Goal: Task Accomplishment & Management: Complete application form

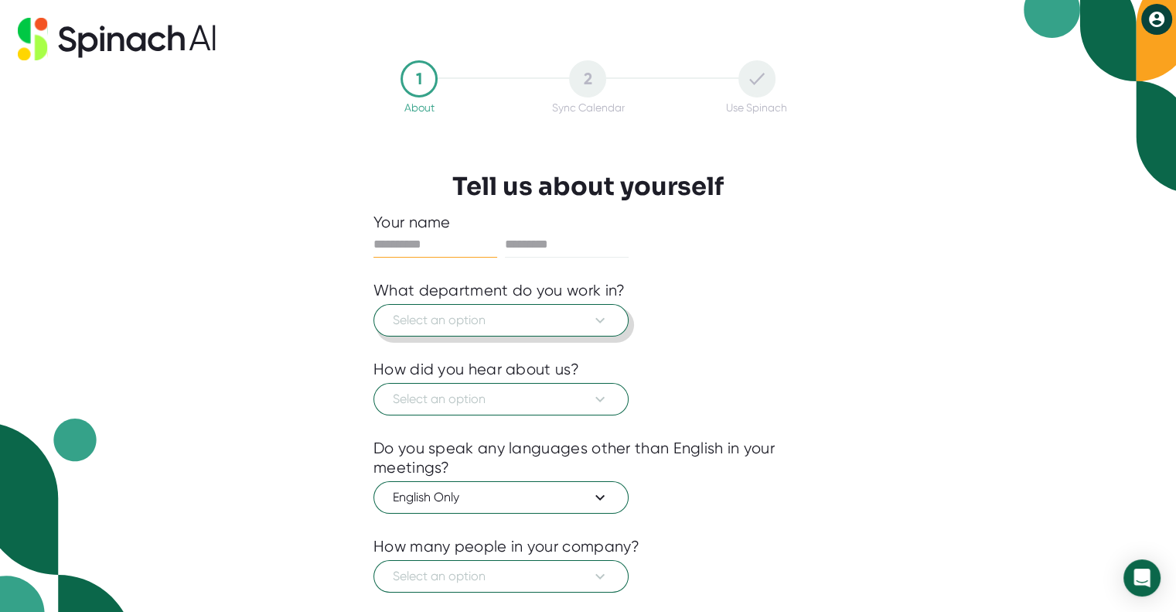
click at [580, 320] on span "Select an option" at bounding box center [501, 320] width 217 height 19
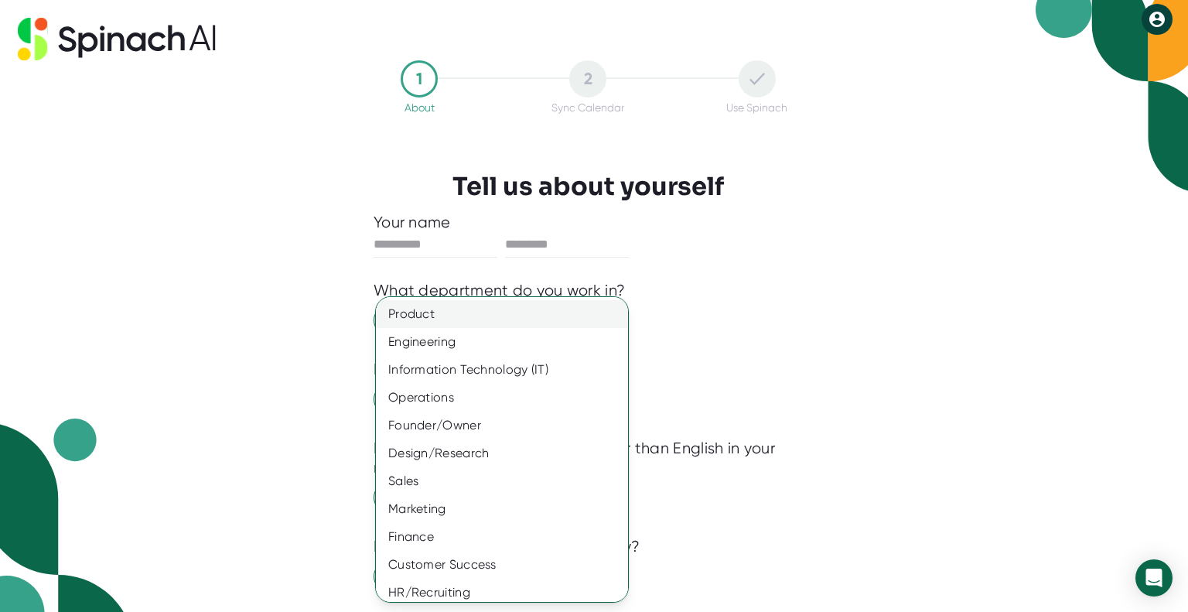
click at [520, 312] on div "Product" at bounding box center [508, 314] width 264 height 28
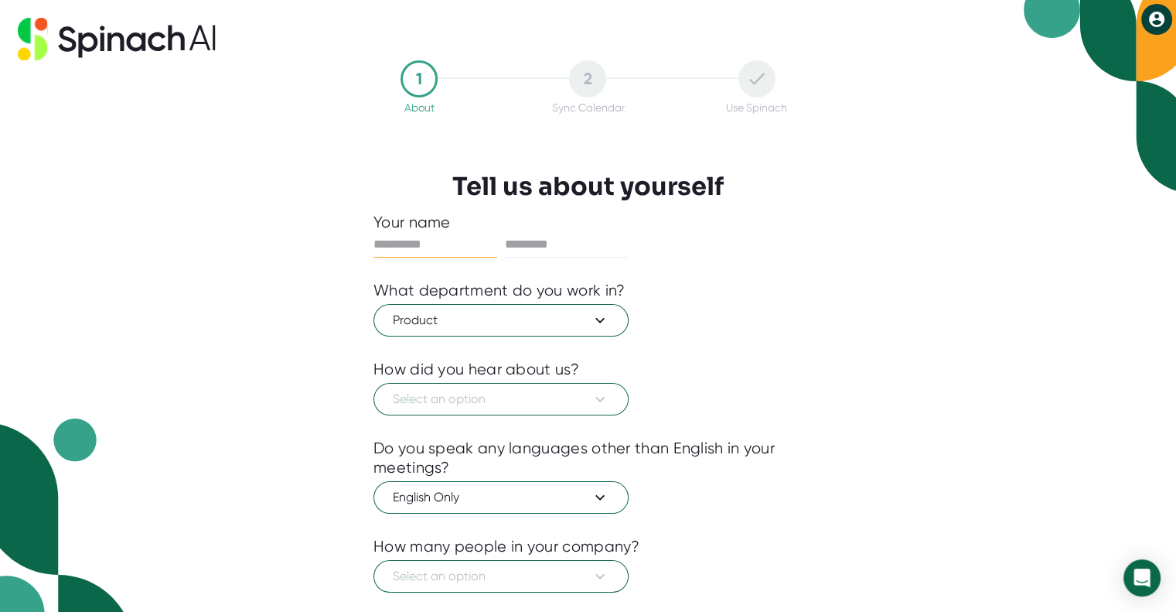
click at [445, 247] on input "text" at bounding box center [435, 244] width 124 height 25
type input "****"
type input "*"
type input "******"
click at [456, 401] on span "Select an option" at bounding box center [501, 399] width 217 height 19
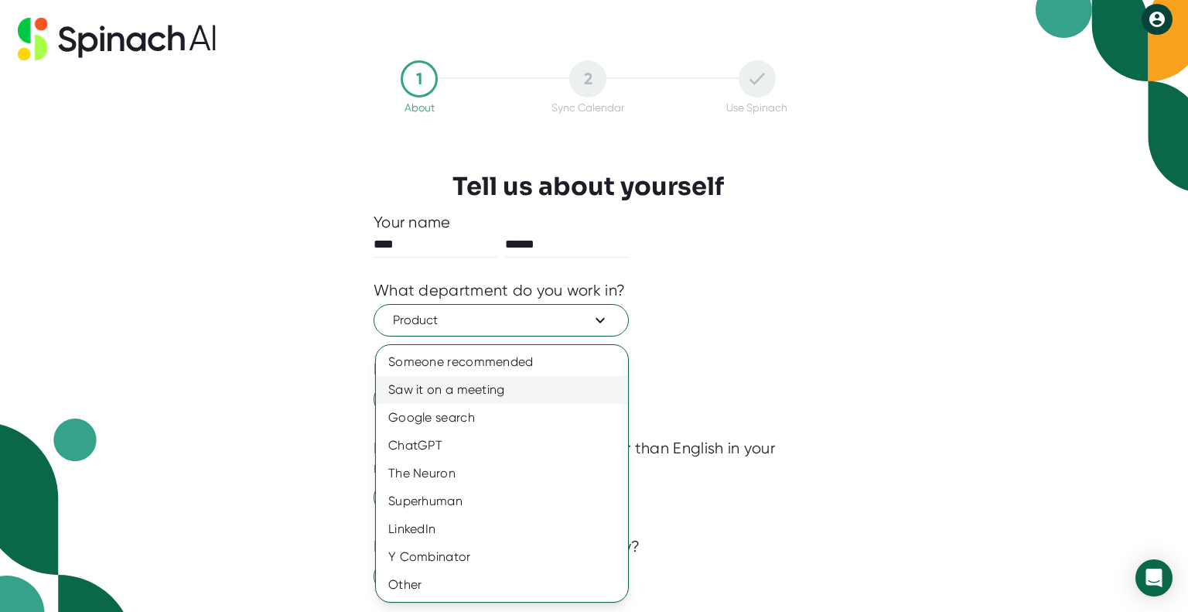
click at [462, 395] on div "Saw it on a meeting" at bounding box center [502, 390] width 252 height 28
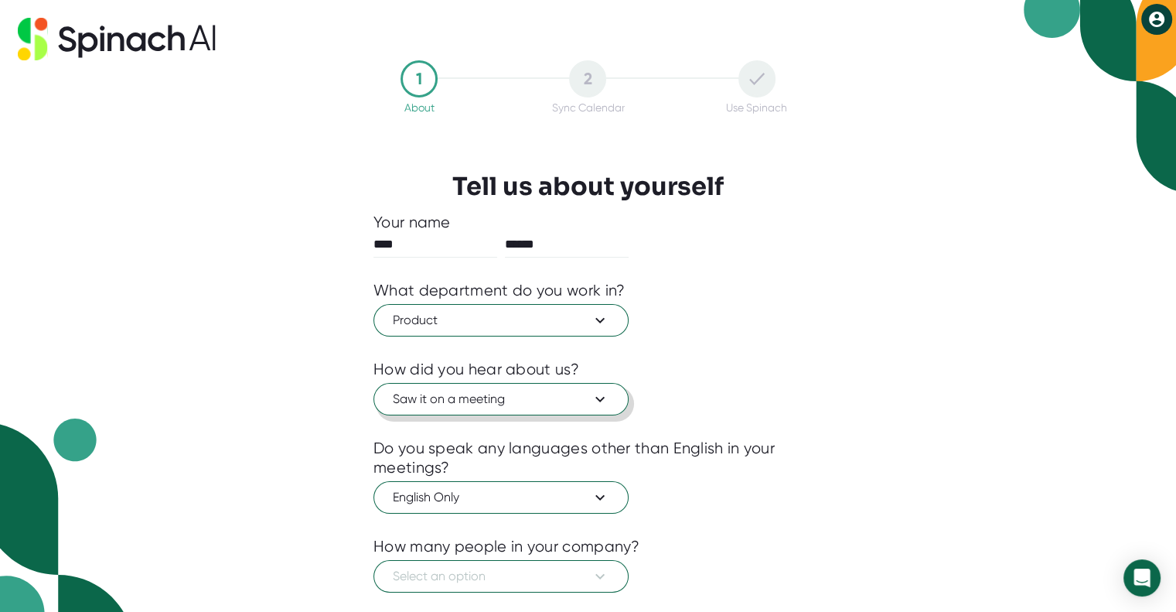
scroll to position [87, 0]
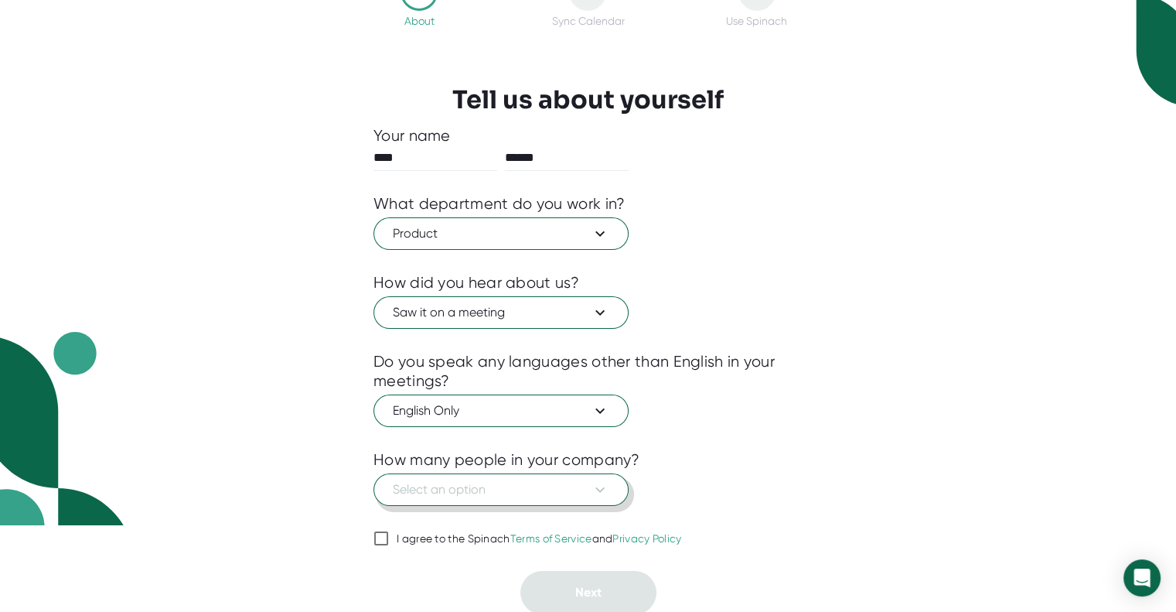
click at [517, 482] on span "Select an option" at bounding box center [501, 489] width 217 height 19
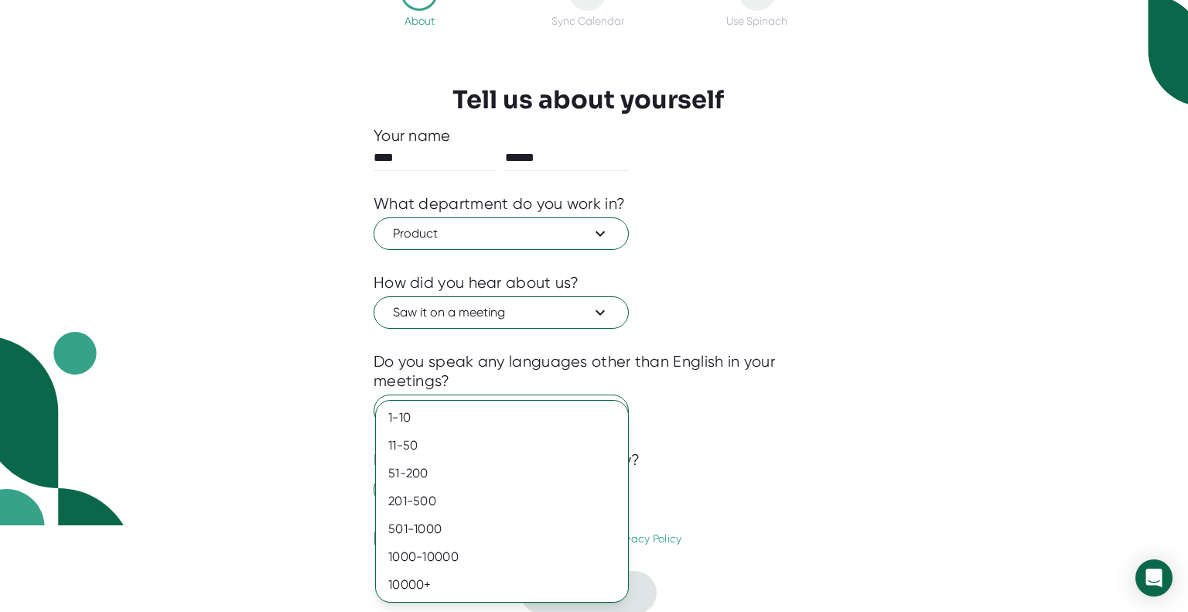
click at [718, 462] on div at bounding box center [594, 306] width 1188 height 612
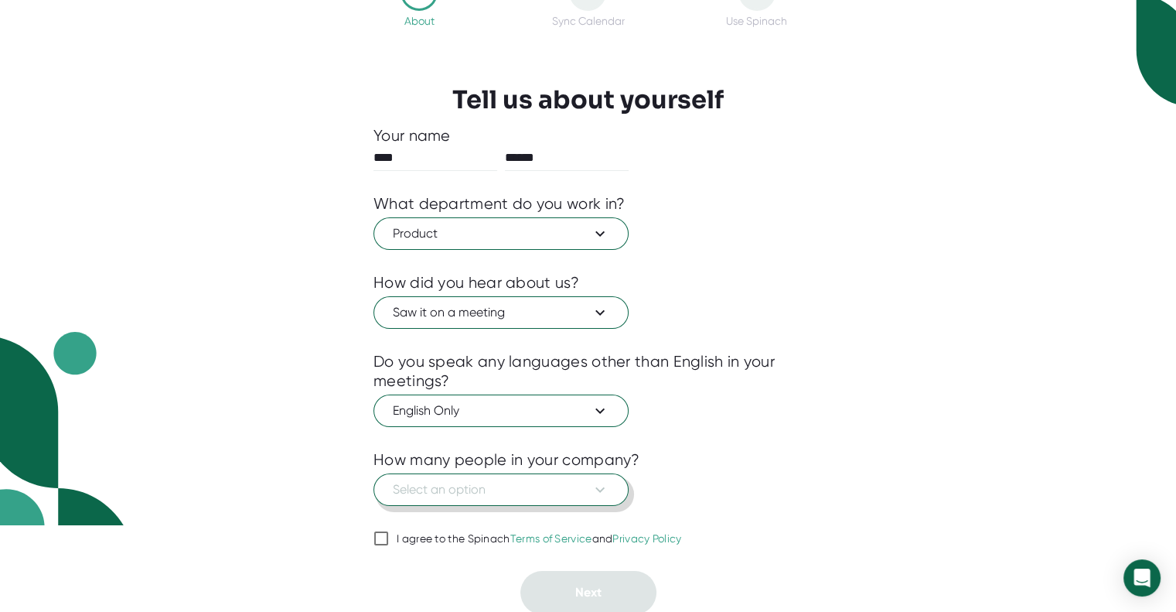
click at [494, 496] on button "Select an option" at bounding box center [500, 489] width 255 height 32
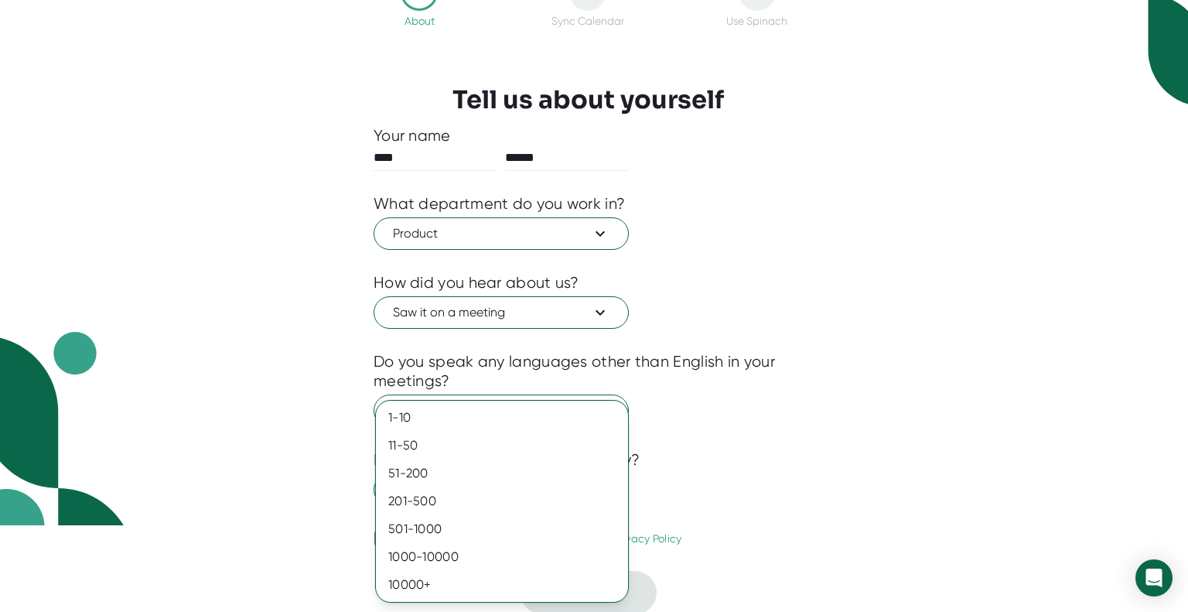
click at [665, 494] on div at bounding box center [594, 306] width 1188 height 612
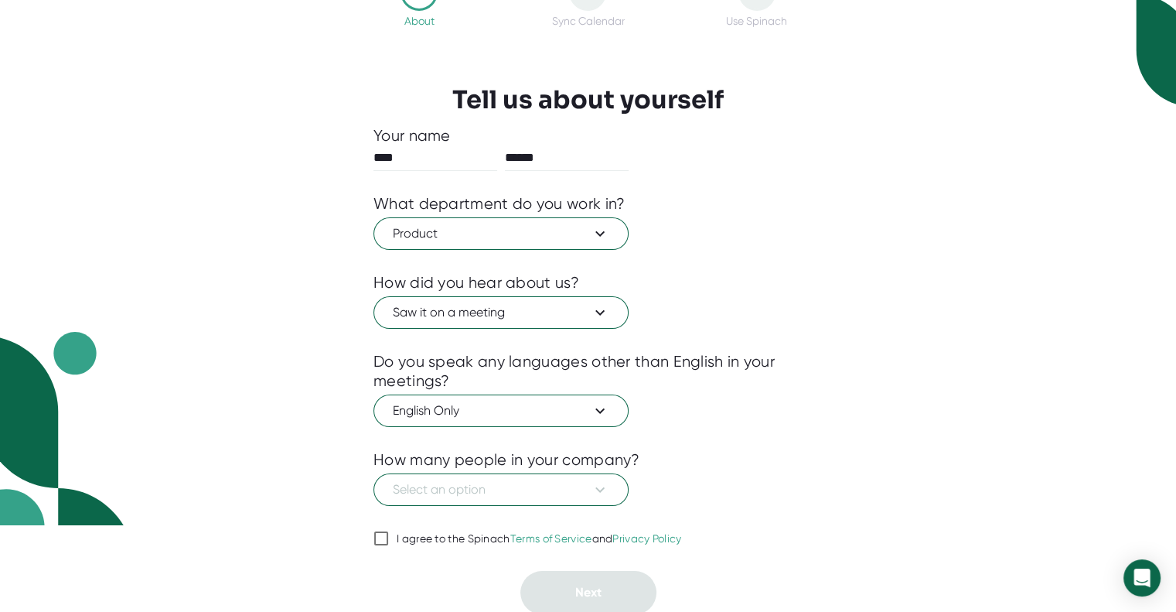
click at [470, 539] on div "I agree to the Spinach Terms of Service and Privacy Policy" at bounding box center [539, 539] width 285 height 14
click at [389, 539] on input "I agree to the Spinach Terms of Service and Privacy Policy" at bounding box center [380, 538] width 15 height 19
checkbox input "true"
click at [520, 480] on span "Select an option" at bounding box center [501, 489] width 217 height 19
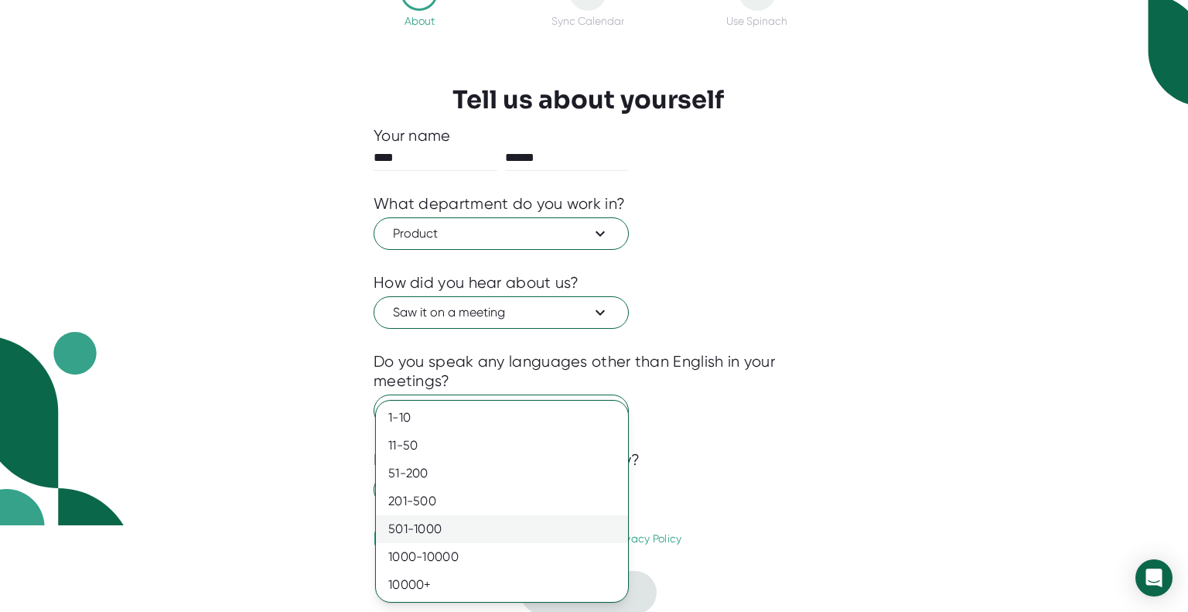
click at [502, 529] on div "501-1000" at bounding box center [502, 529] width 252 height 28
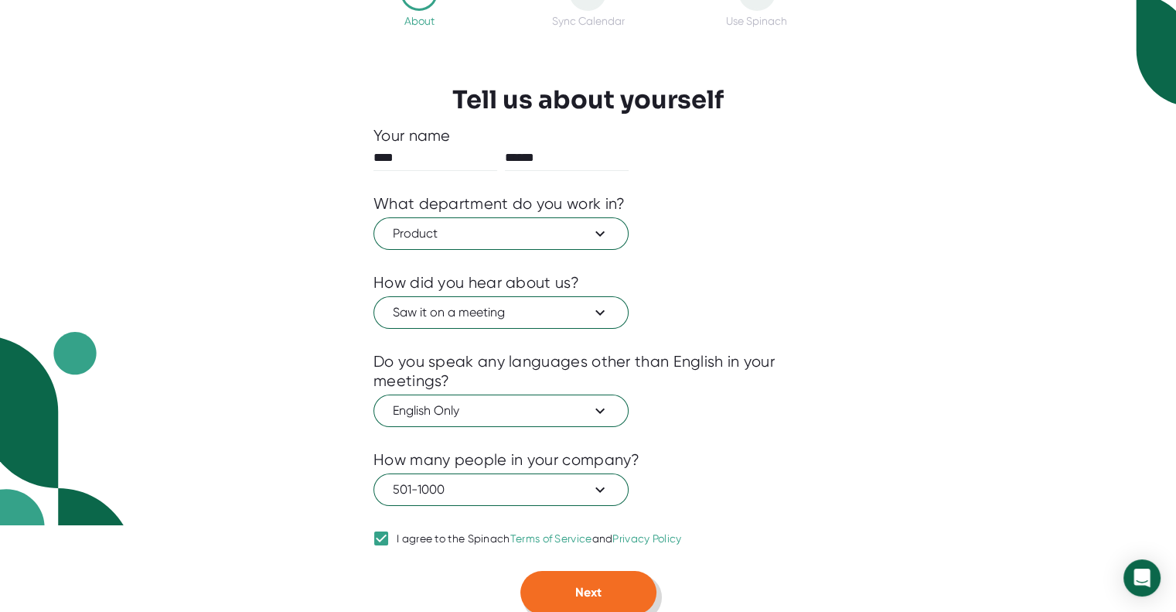
click at [561, 583] on button "Next" at bounding box center [588, 592] width 136 height 43
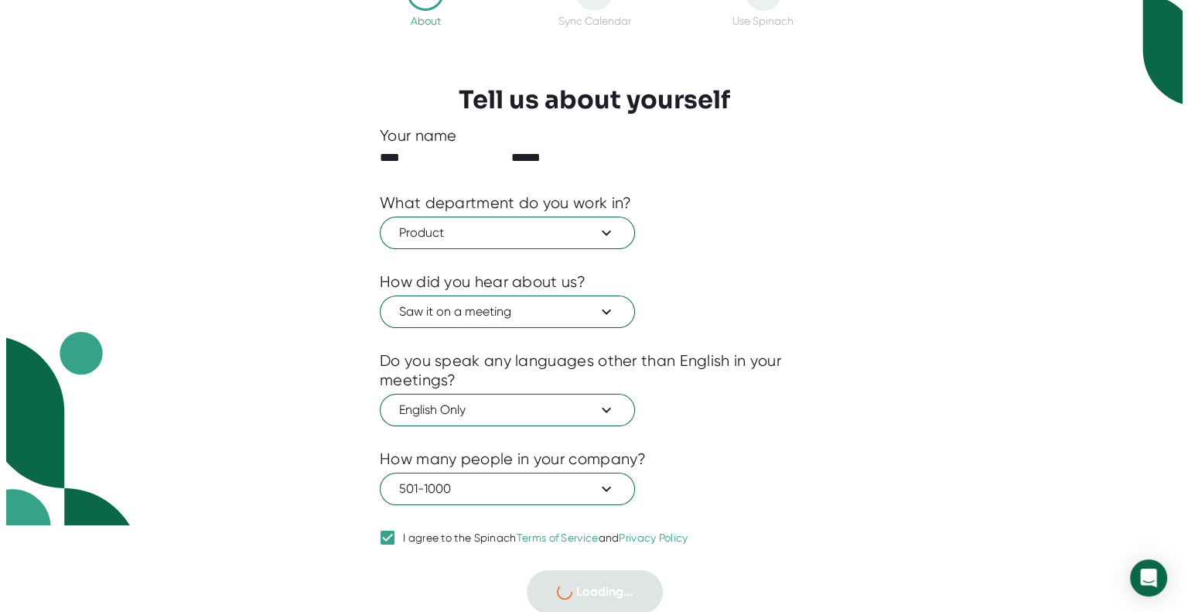
scroll to position [0, 0]
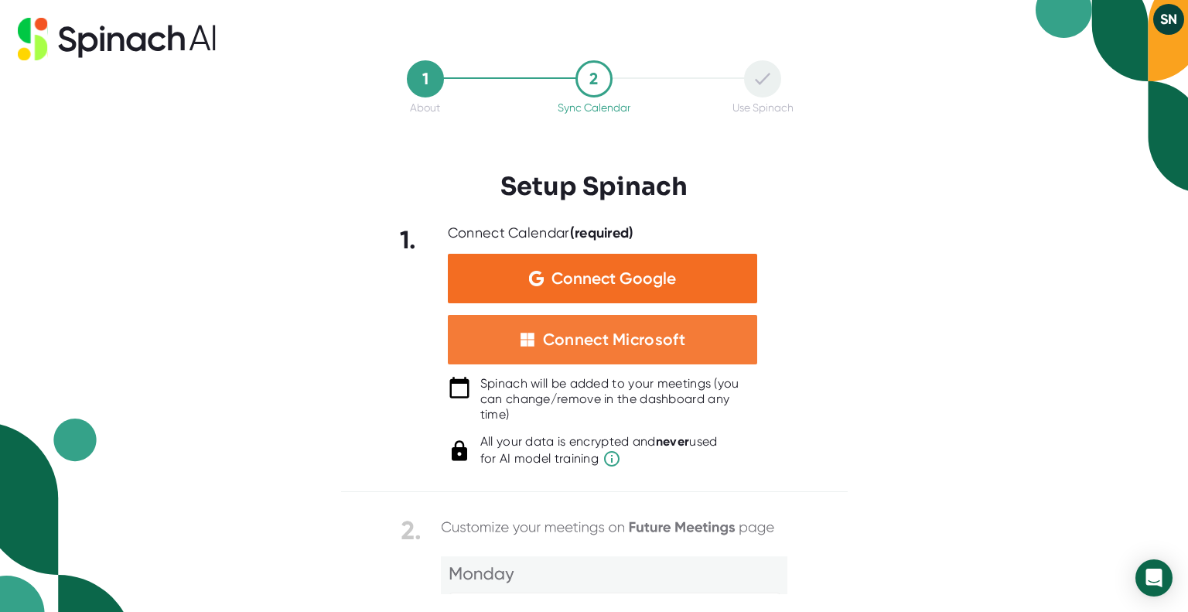
click at [589, 329] on div "Connect Microsoft" at bounding box center [614, 339] width 142 height 20
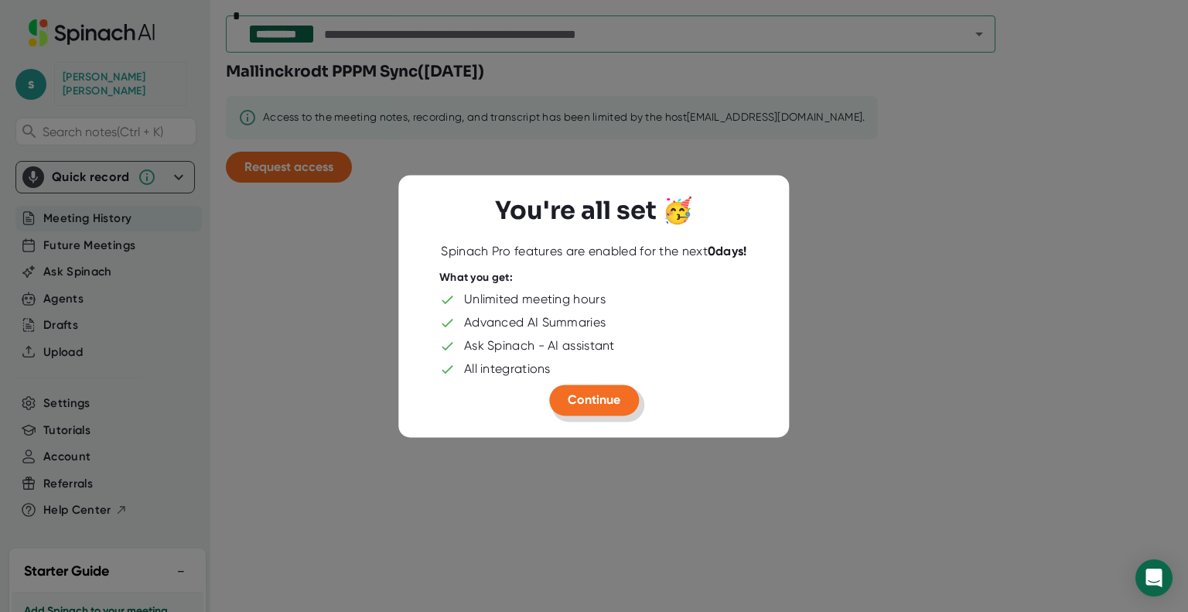
click at [582, 404] on span "Continue" at bounding box center [594, 399] width 53 height 15
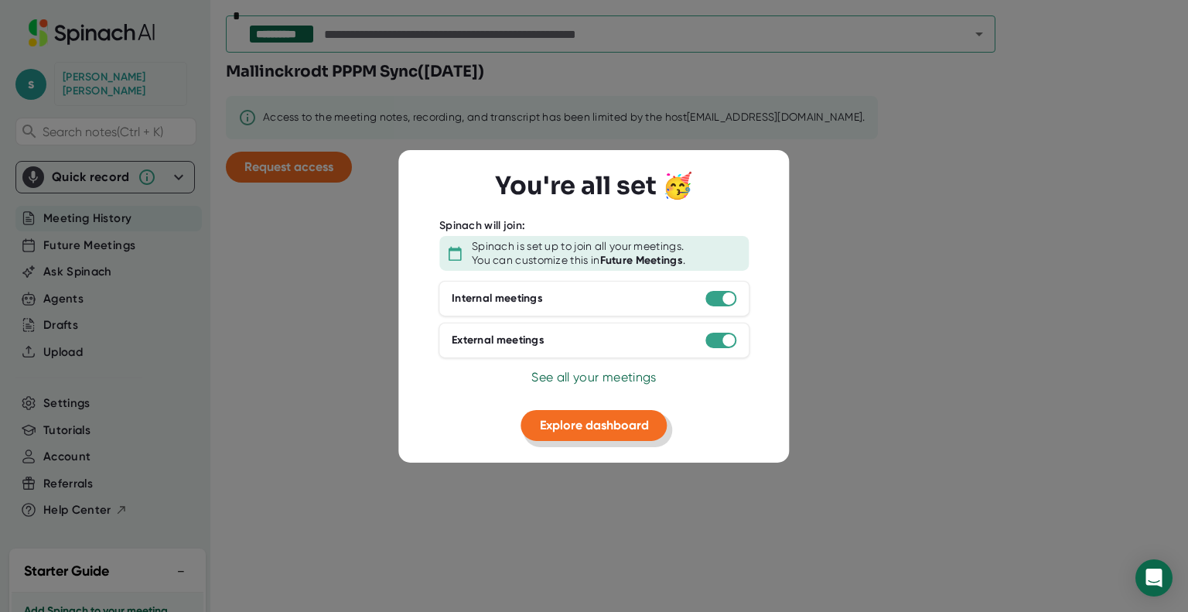
click at [612, 430] on span "Explore dashboard" at bounding box center [594, 425] width 109 height 15
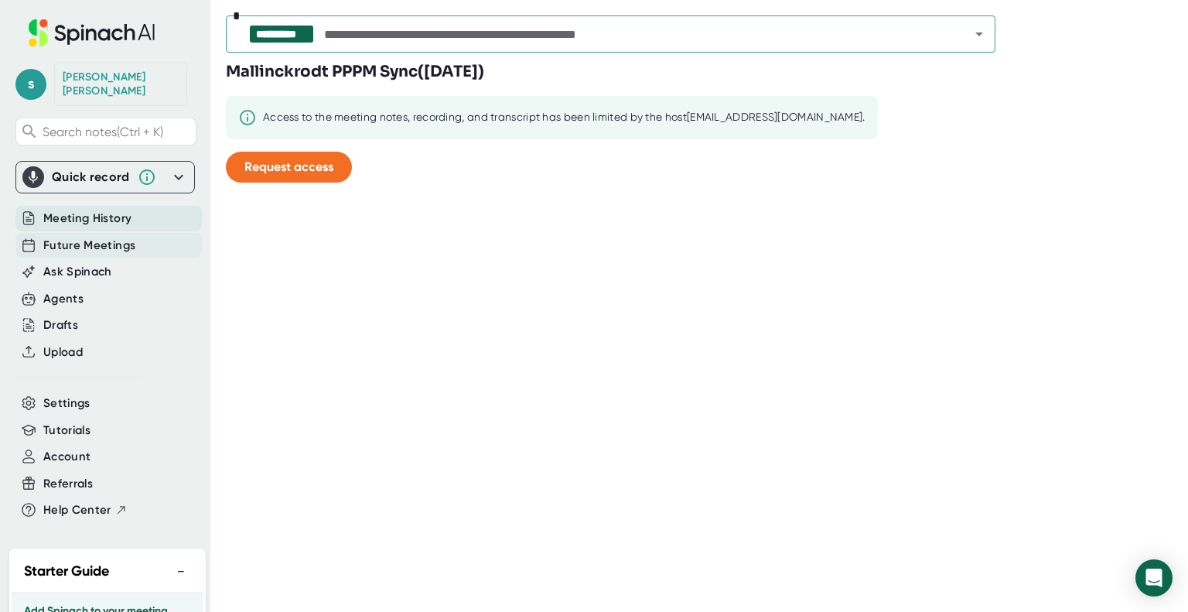
click at [87, 237] on span "Future Meetings" at bounding box center [89, 246] width 92 height 18
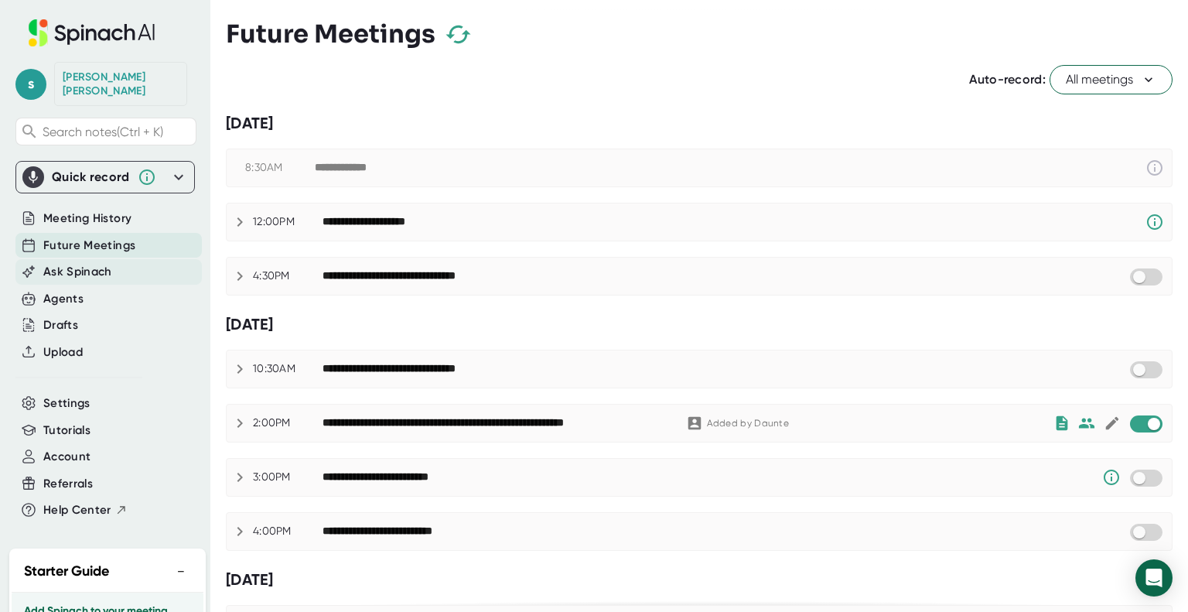
click at [84, 269] on div "Ask Spinach" at bounding box center [108, 272] width 186 height 26
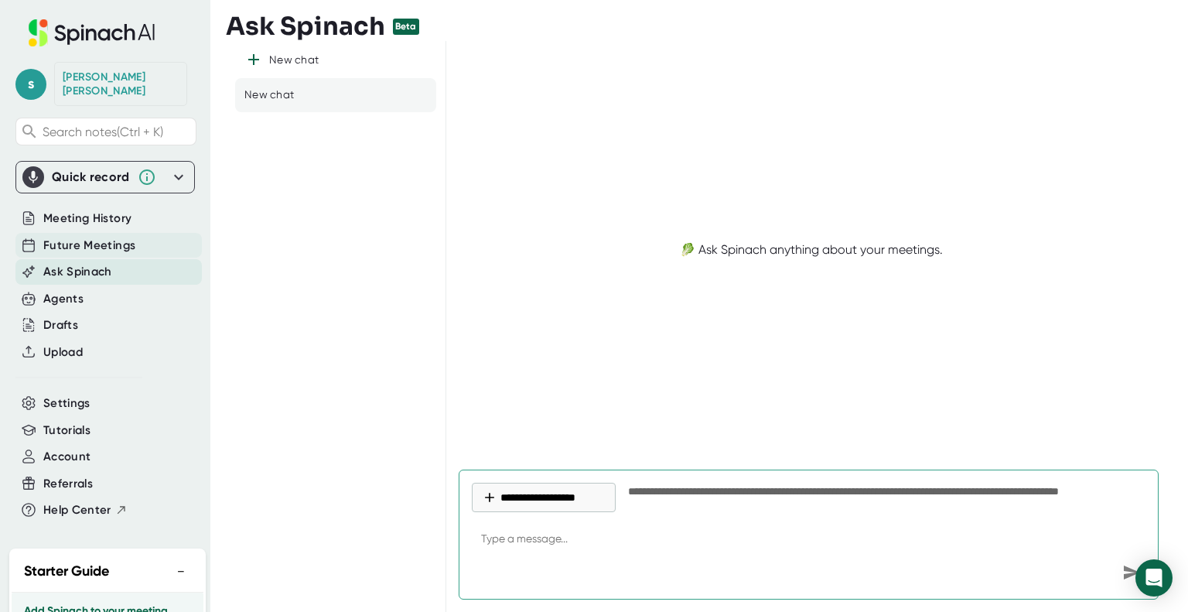
type textarea "x"
click at [108, 237] on span "Future Meetings" at bounding box center [89, 246] width 92 height 18
